Goal: Information Seeking & Learning: Learn about a topic

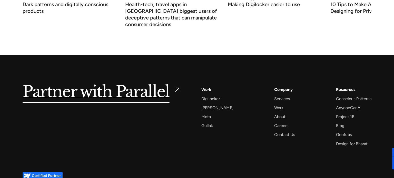
scroll to position [2092, 0]
click at [281, 105] on div "Company Services Work About Careers Contact Us" at bounding box center [284, 112] width 21 height 52
click at [277, 113] on div "About" at bounding box center [279, 116] width 11 height 7
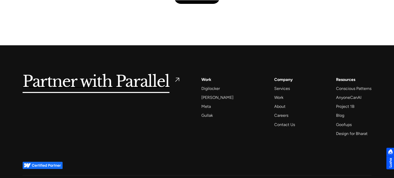
scroll to position [1253, 0]
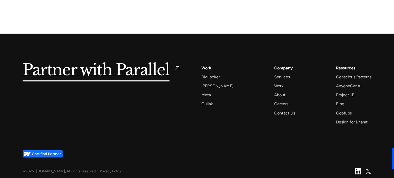
click at [357, 170] on img at bounding box center [358, 172] width 6 height 6
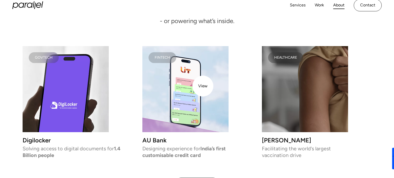
scroll to position [1050, 0]
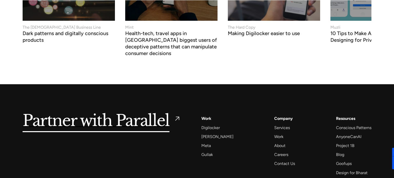
scroll to position [2100, 0]
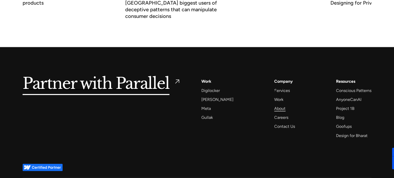
click at [276, 105] on div "About" at bounding box center [279, 108] width 11 height 7
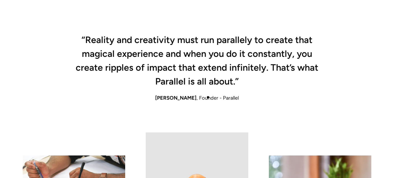
scroll to position [386, 0]
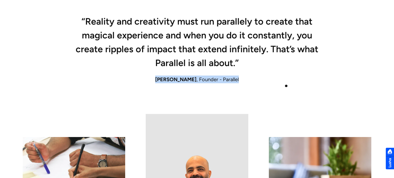
drag, startPoint x: 133, startPoint y: 76, endPoint x: 293, endPoint y: 86, distance: 160.8
click at [293, 86] on div "“Reality and creativity must run parallely to create that magical experience an…" at bounding box center [197, 66] width 349 height 96
